Goal: Information Seeking & Learning: Learn about a topic

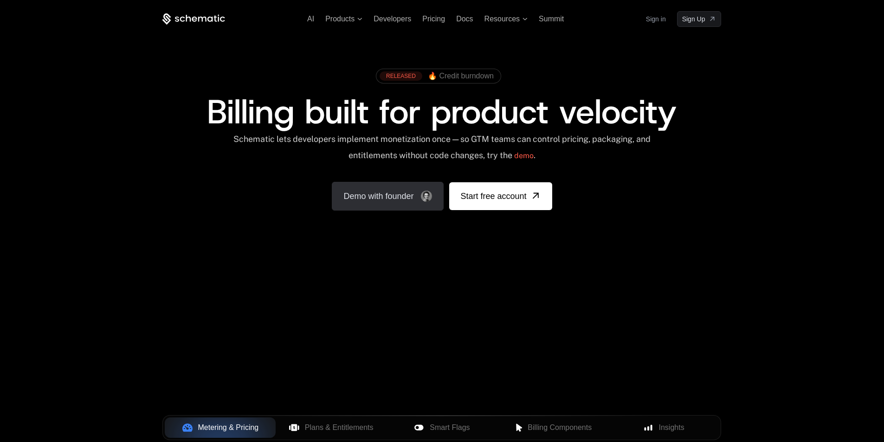
click at [558, 244] on div "RELEASED 🔥 Credit burndown Billing built for product velocity Schematic lets de…" at bounding box center [441, 137] width 603 height 221
drag, startPoint x: 378, startPoint y: 69, endPoint x: 579, endPoint y: 83, distance: 201.5
click at [578, 83] on div "RELEASED 🔥 Credit burndown" at bounding box center [441, 79] width 559 height 31
click at [661, 94] on span "Billing built for product velocity" at bounding box center [442, 112] width 470 height 45
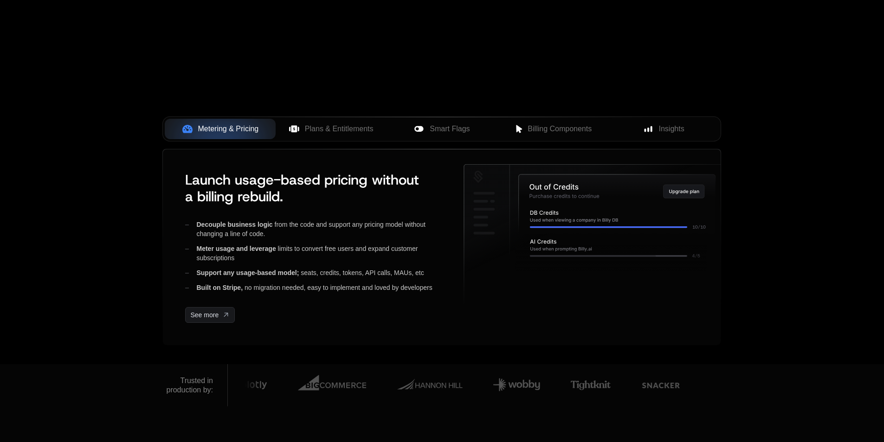
scroll to position [279, 0]
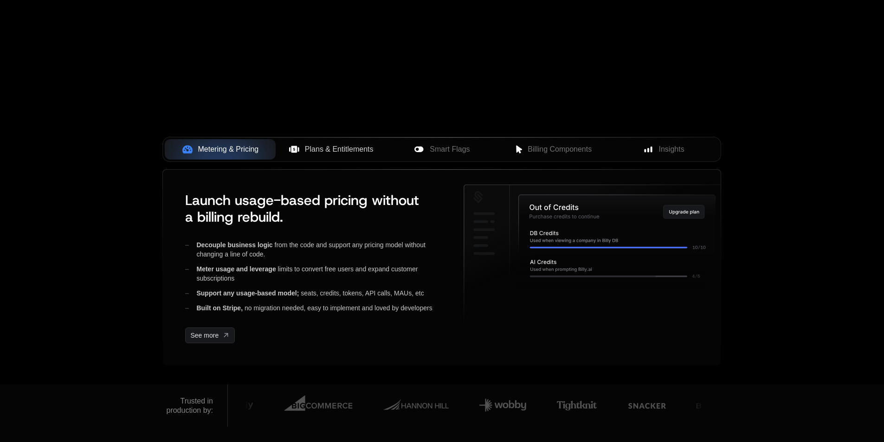
click at [314, 146] on span "Plans & Entitlements" at bounding box center [339, 149] width 69 height 11
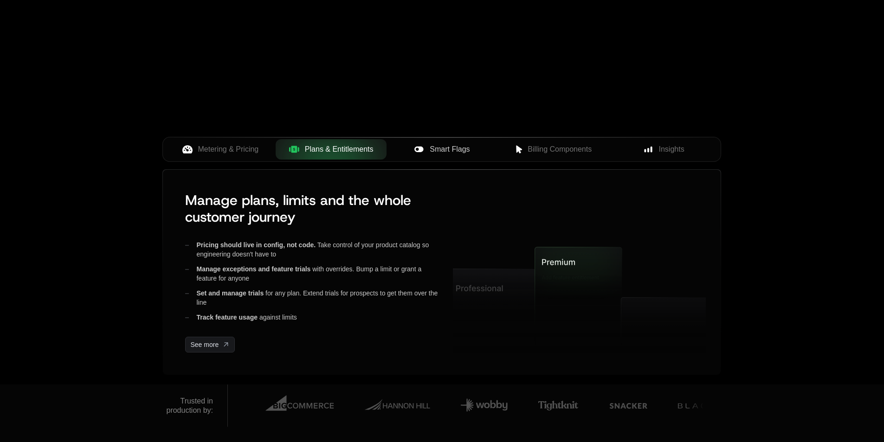
click at [453, 146] on span "Smart Flags" at bounding box center [450, 149] width 40 height 11
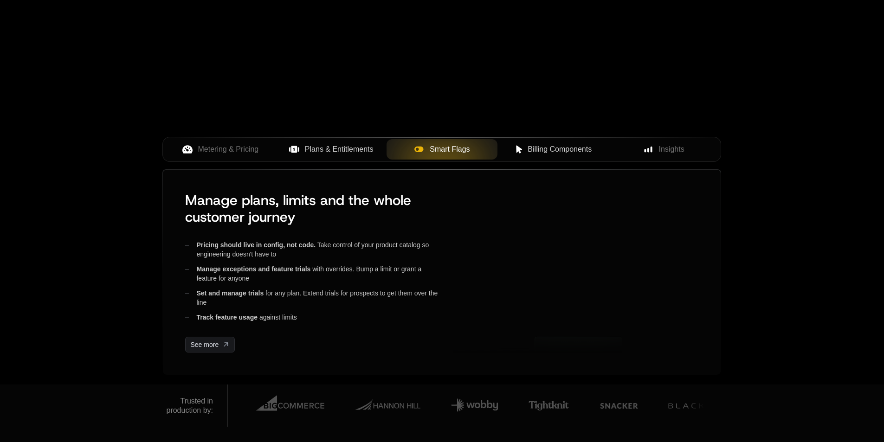
click at [551, 150] on span "Billing Components" at bounding box center [560, 149] width 64 height 11
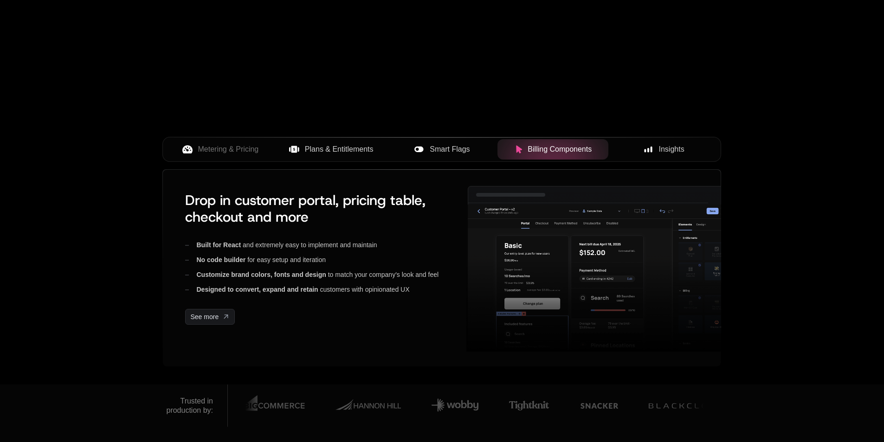
click at [669, 151] on span "Insights" at bounding box center [672, 149] width 26 height 11
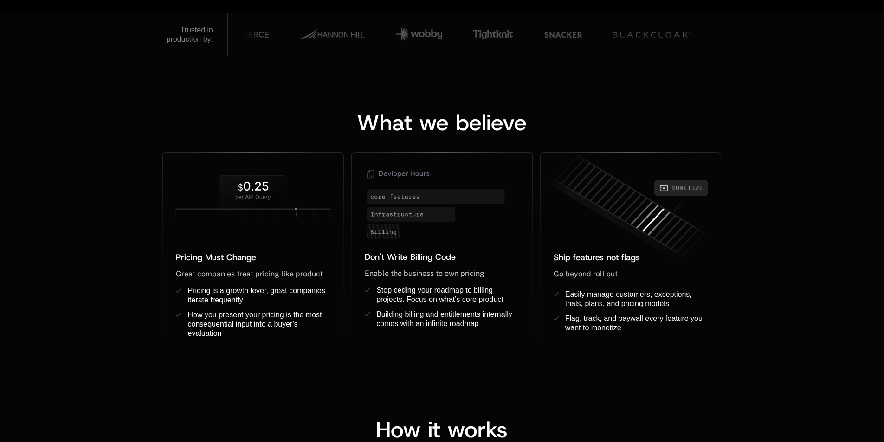
scroll to position [696, 0]
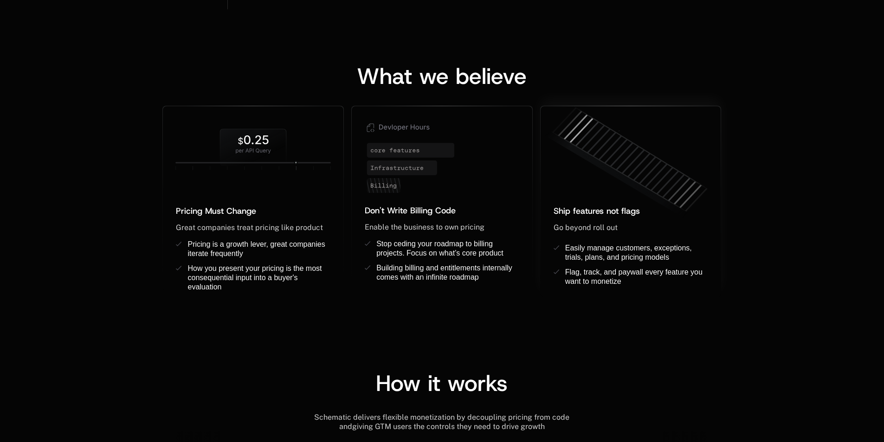
click at [657, 179] on icon at bounding box center [628, 162] width 181 height 126
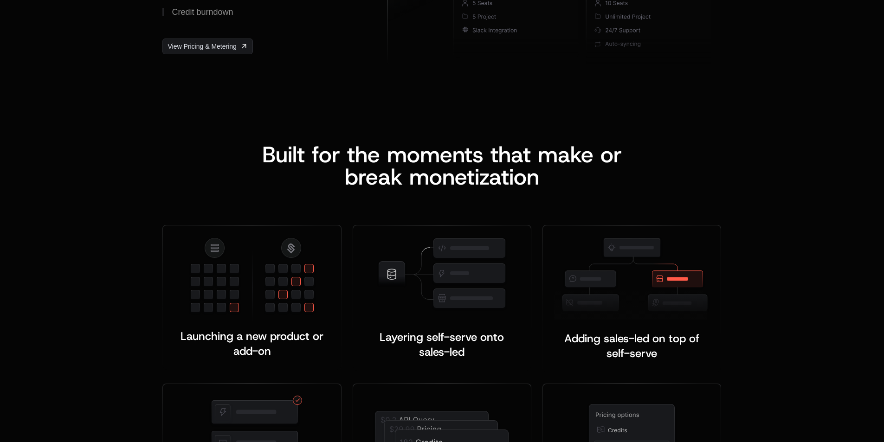
scroll to position [1810, 0]
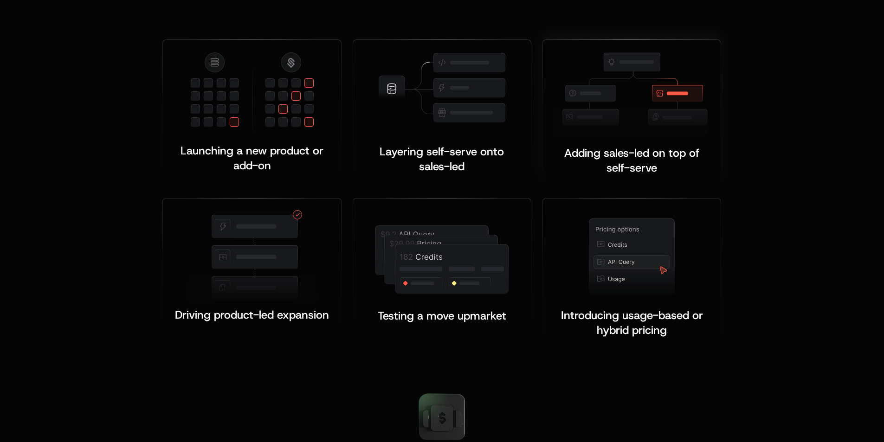
drag, startPoint x: 551, startPoint y: 121, endPoint x: 647, endPoint y: 118, distance: 95.2
click at [572, 121] on div "Adding sales-led on top of self-serve ﻿ ﻿" at bounding box center [632, 113] width 178 height 146
click at [647, 118] on img at bounding box center [632, 92] width 156 height 83
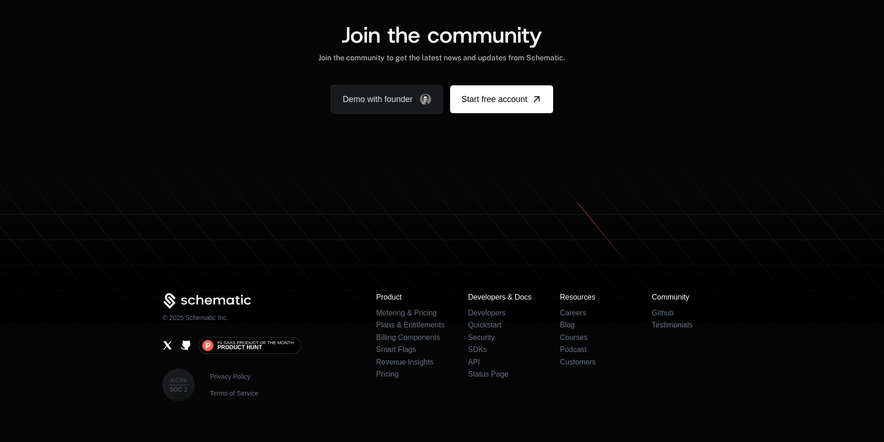
scroll to position [5676, 0]
